Goal: Navigation & Orientation: Find specific page/section

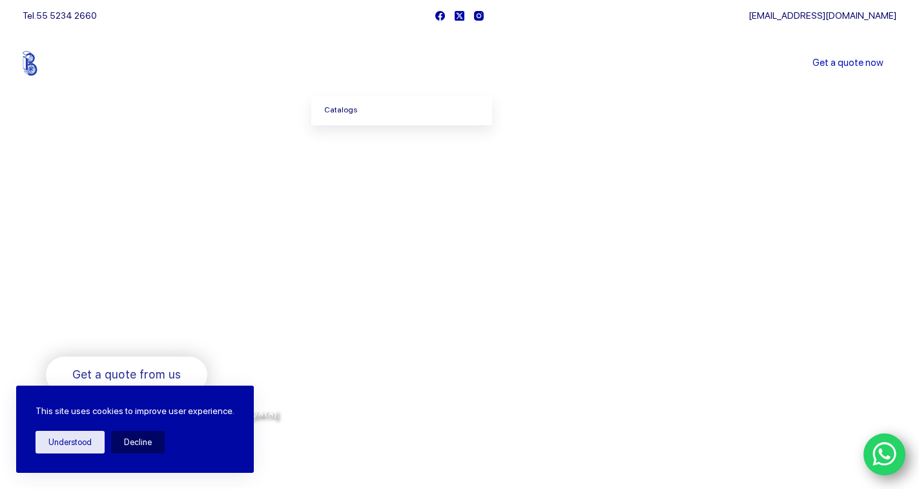
click at [350, 106] on font "Catalogs" at bounding box center [340, 109] width 33 height 9
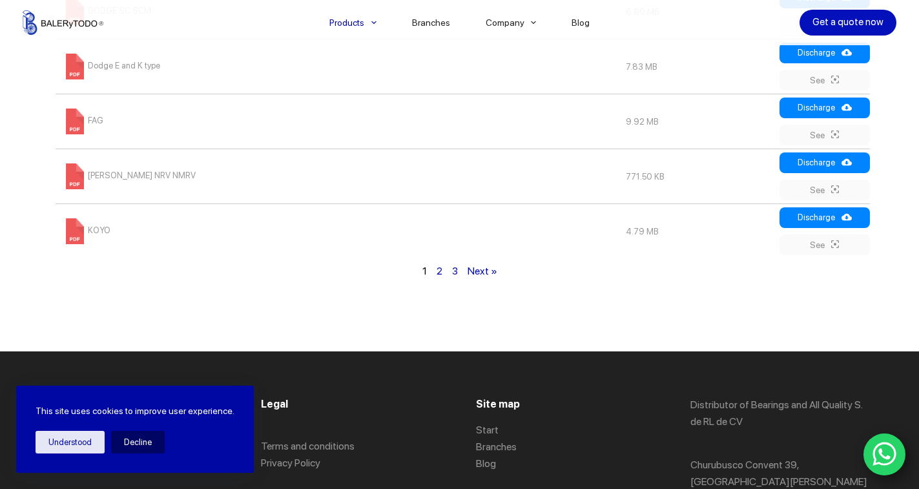
scroll to position [1034, 0]
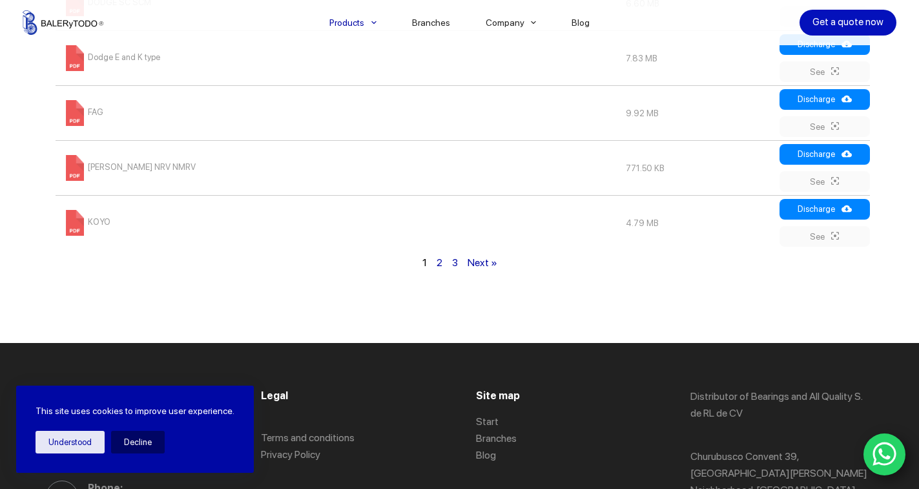
click at [475, 264] on font "Next »" at bounding box center [483, 263] width 30 height 12
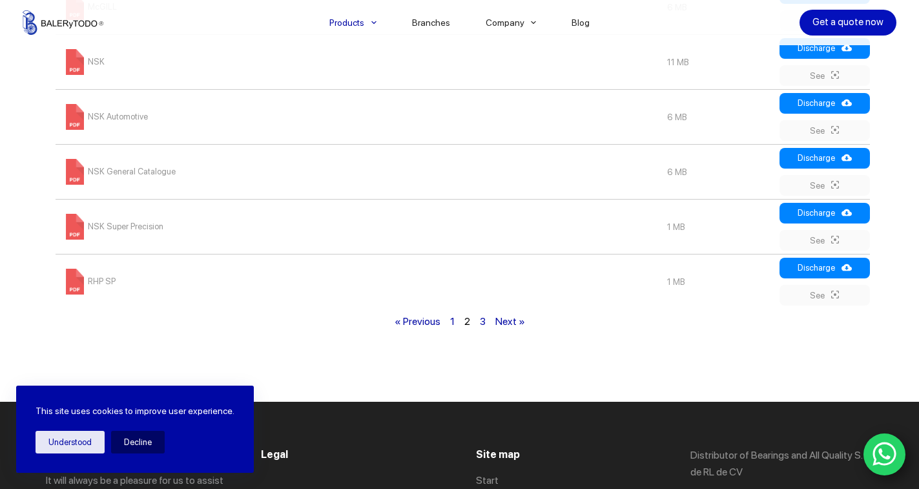
scroll to position [978, 0]
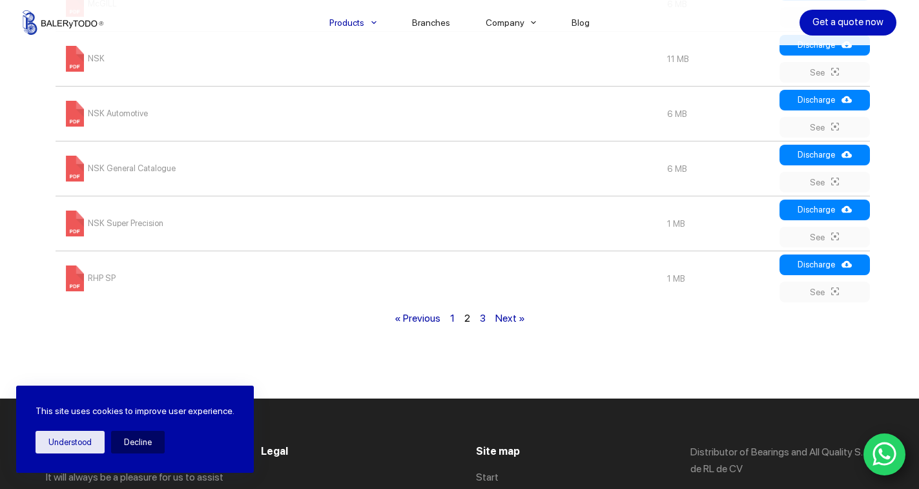
click at [494, 324] on div "« Previous 1 2 3 Next »" at bounding box center [460, 318] width 828 height 19
click at [503, 324] on font "Next »" at bounding box center [511, 318] width 30 height 12
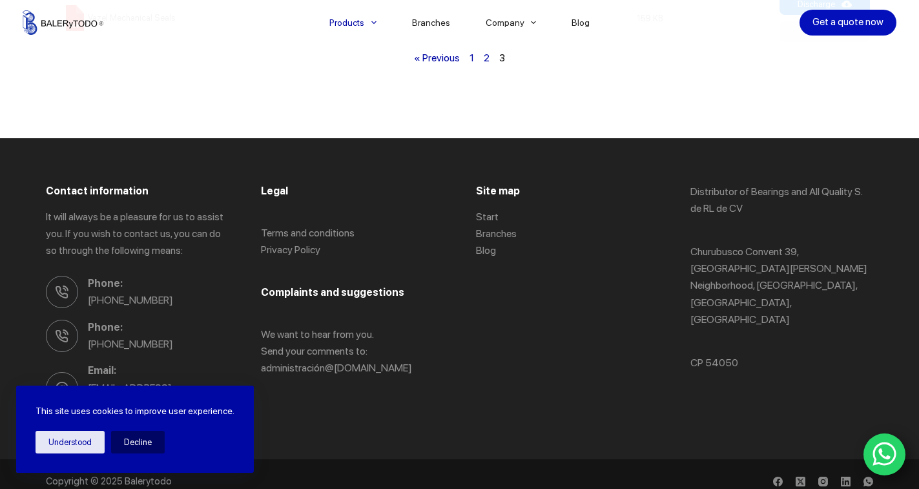
scroll to position [1131, 0]
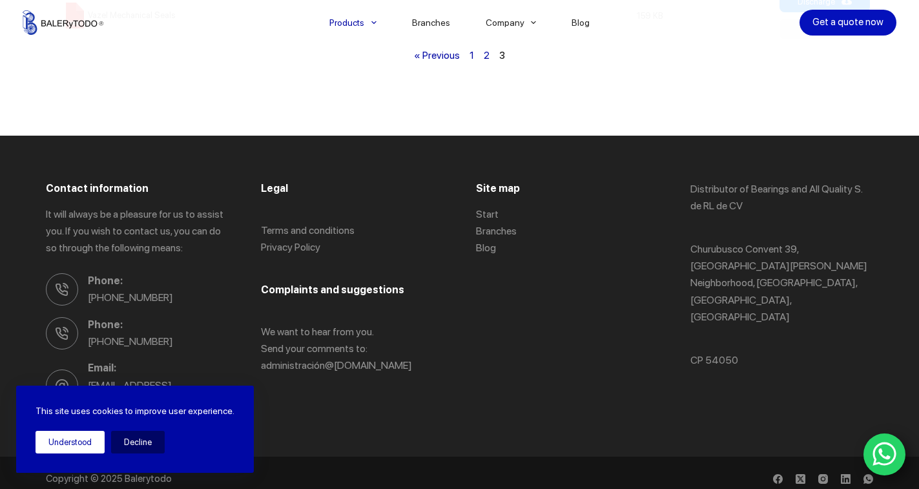
click at [76, 436] on font "Understood" at bounding box center [69, 442] width 43 height 14
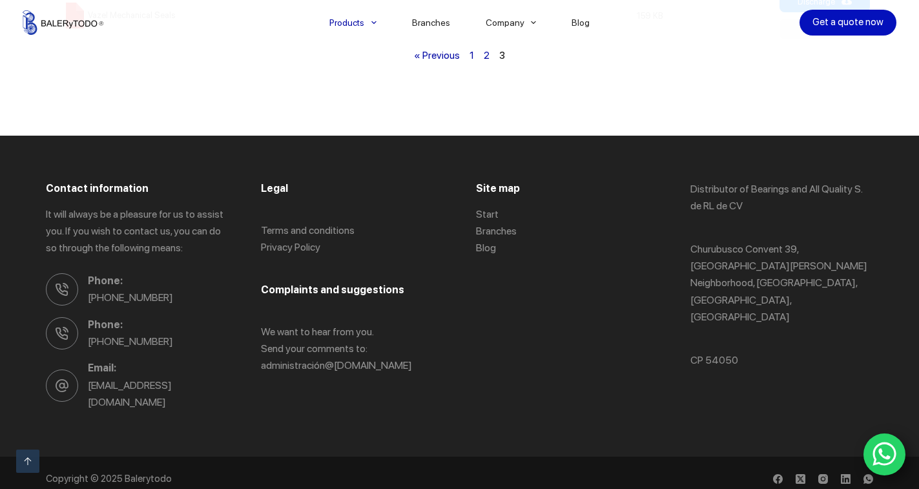
click at [458, 393] on div "Contact information It will always be a pleasure for us to assist you. If you w…" at bounding box center [460, 296] width 828 height 321
click at [783, 474] on icon "Facebook" at bounding box center [778, 479] width 10 height 10
